Goal: Information Seeking & Learning: Learn about a topic

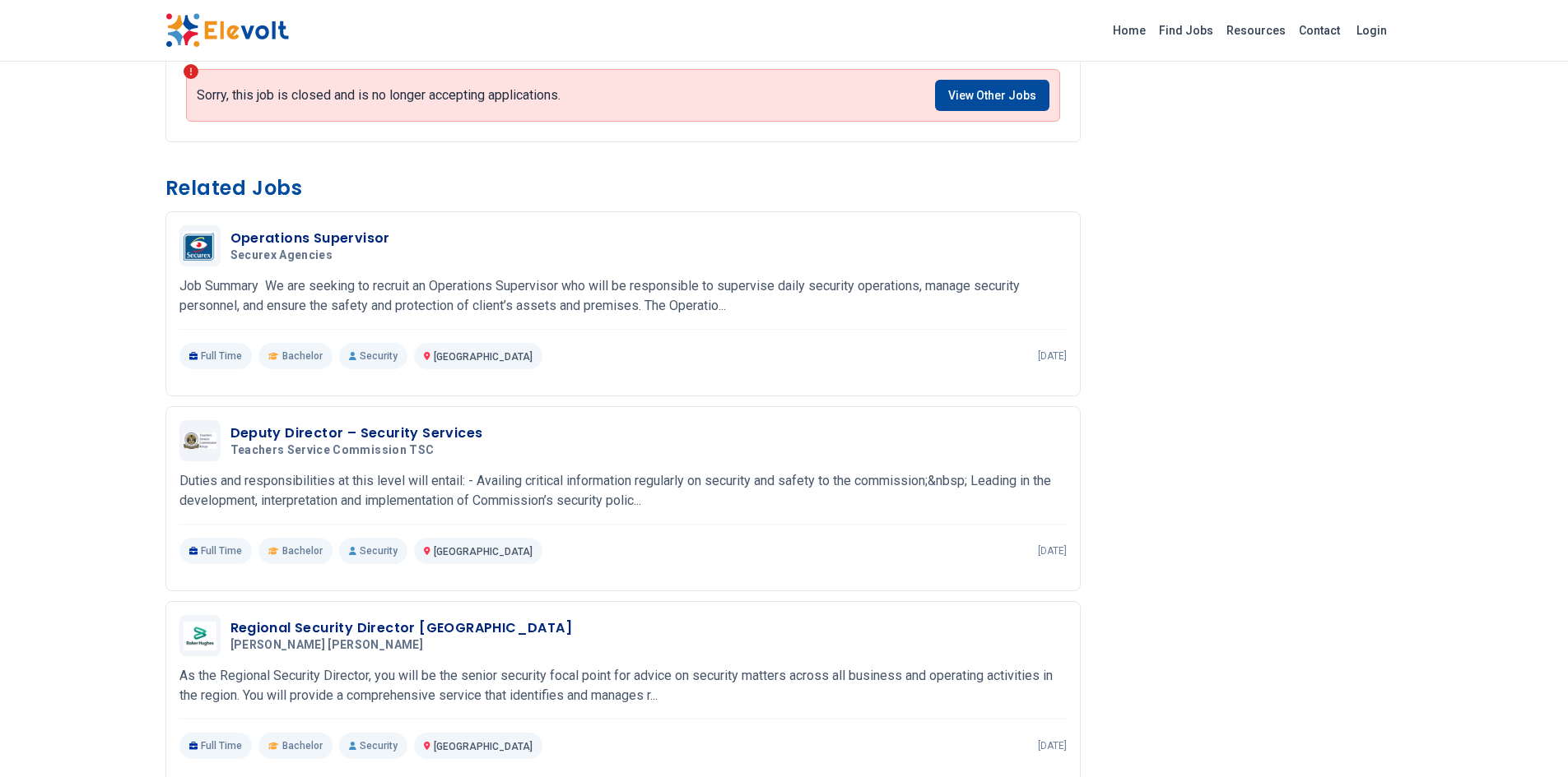
scroll to position [905, 0]
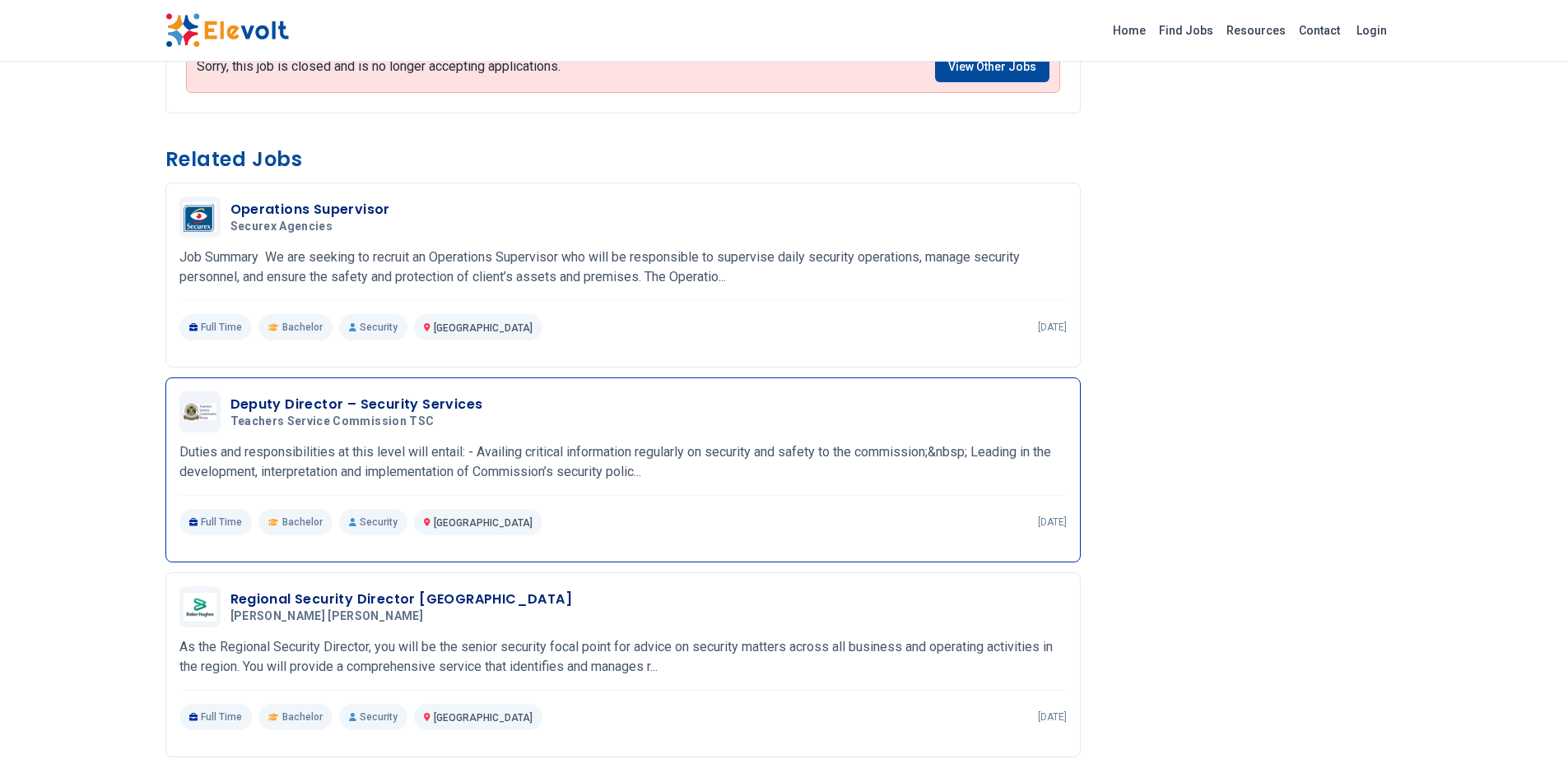
click at [356, 410] on h3 "Deputy Director – Security Services" at bounding box center [357, 405] width 253 height 19
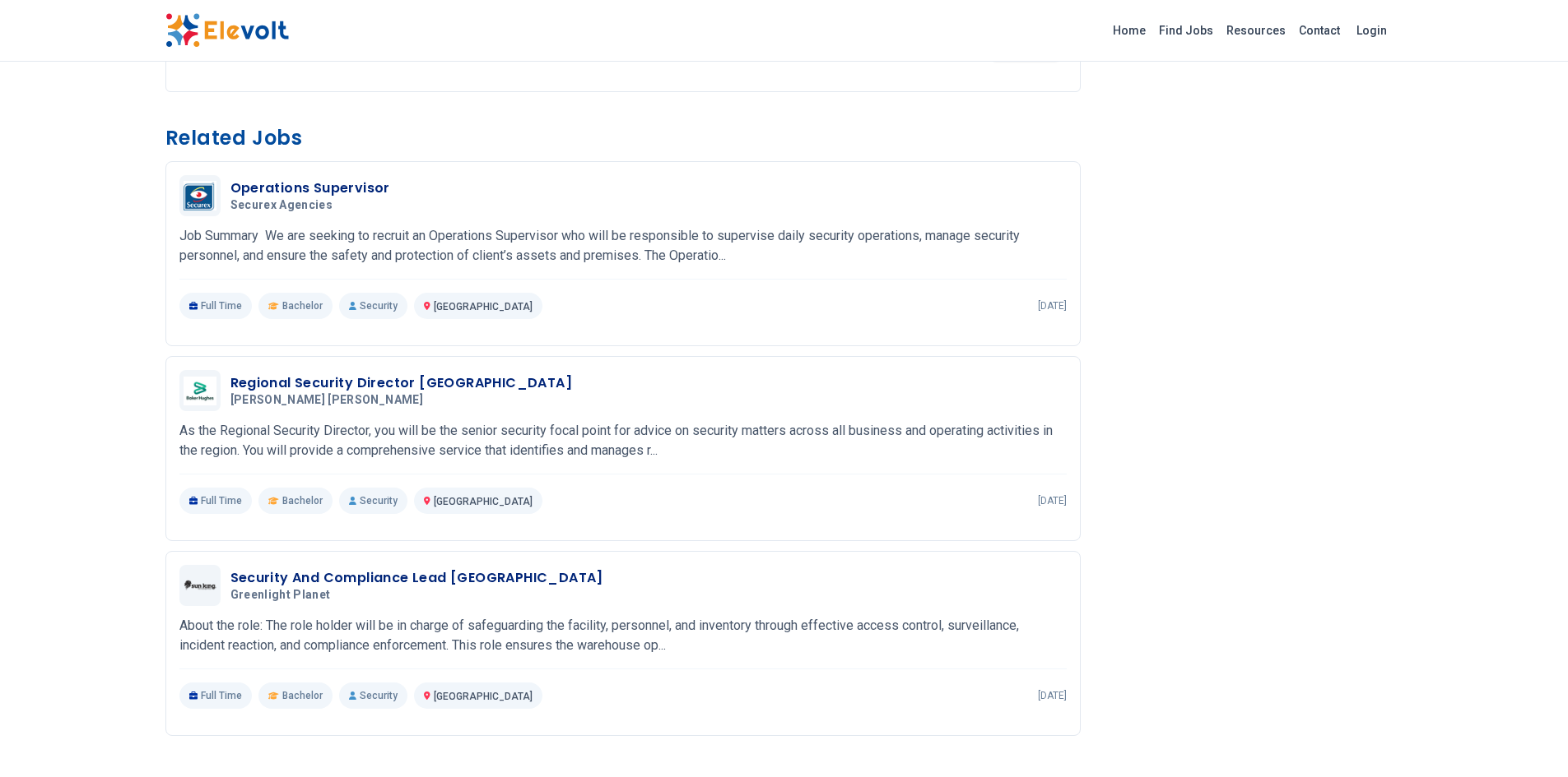
scroll to position [1480, 0]
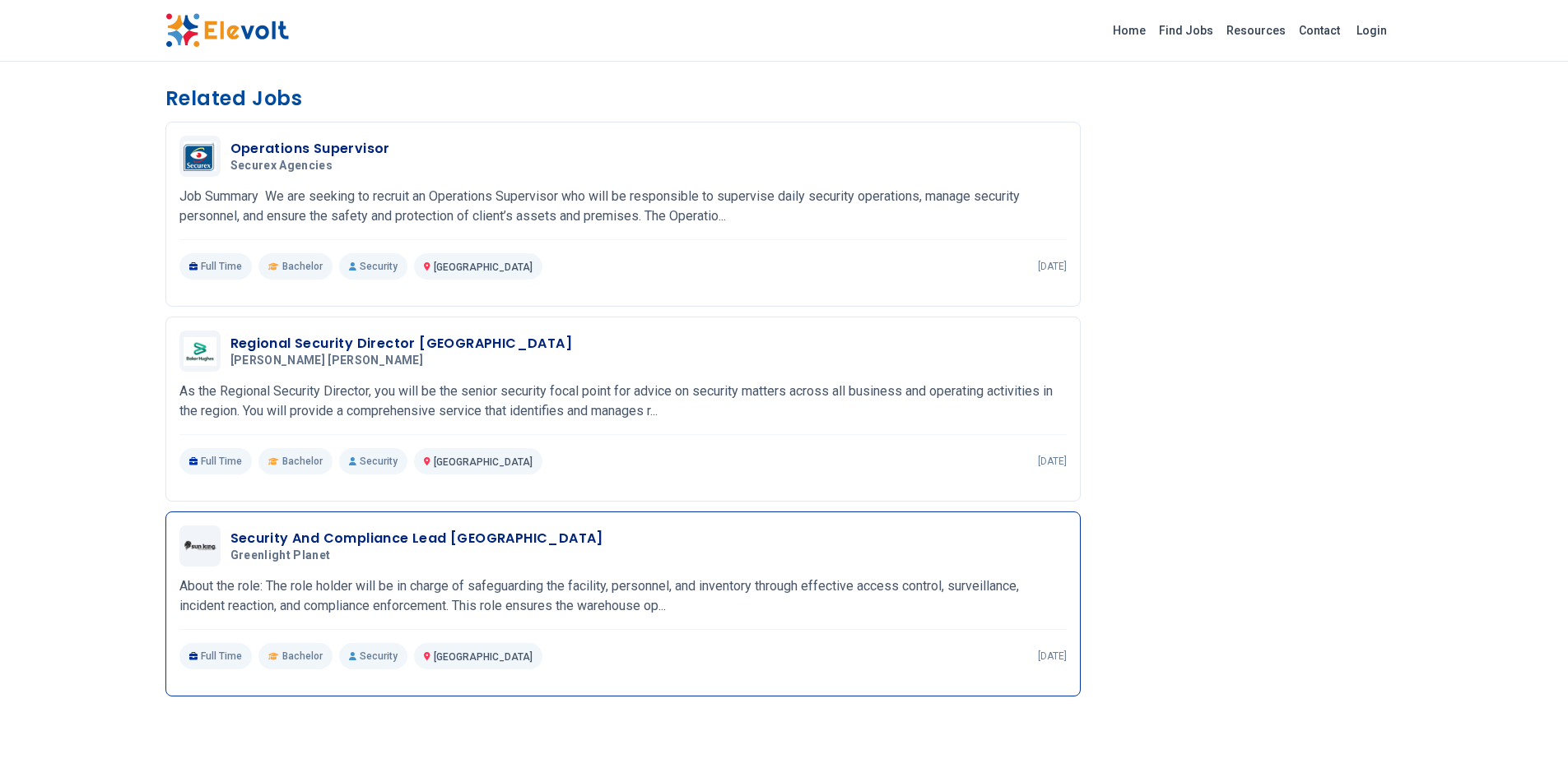
click at [406, 542] on h3 "Security And Compliance Lead [GEOGRAPHIC_DATA]" at bounding box center [416, 538] width 372 height 19
